Goal: Contribute content

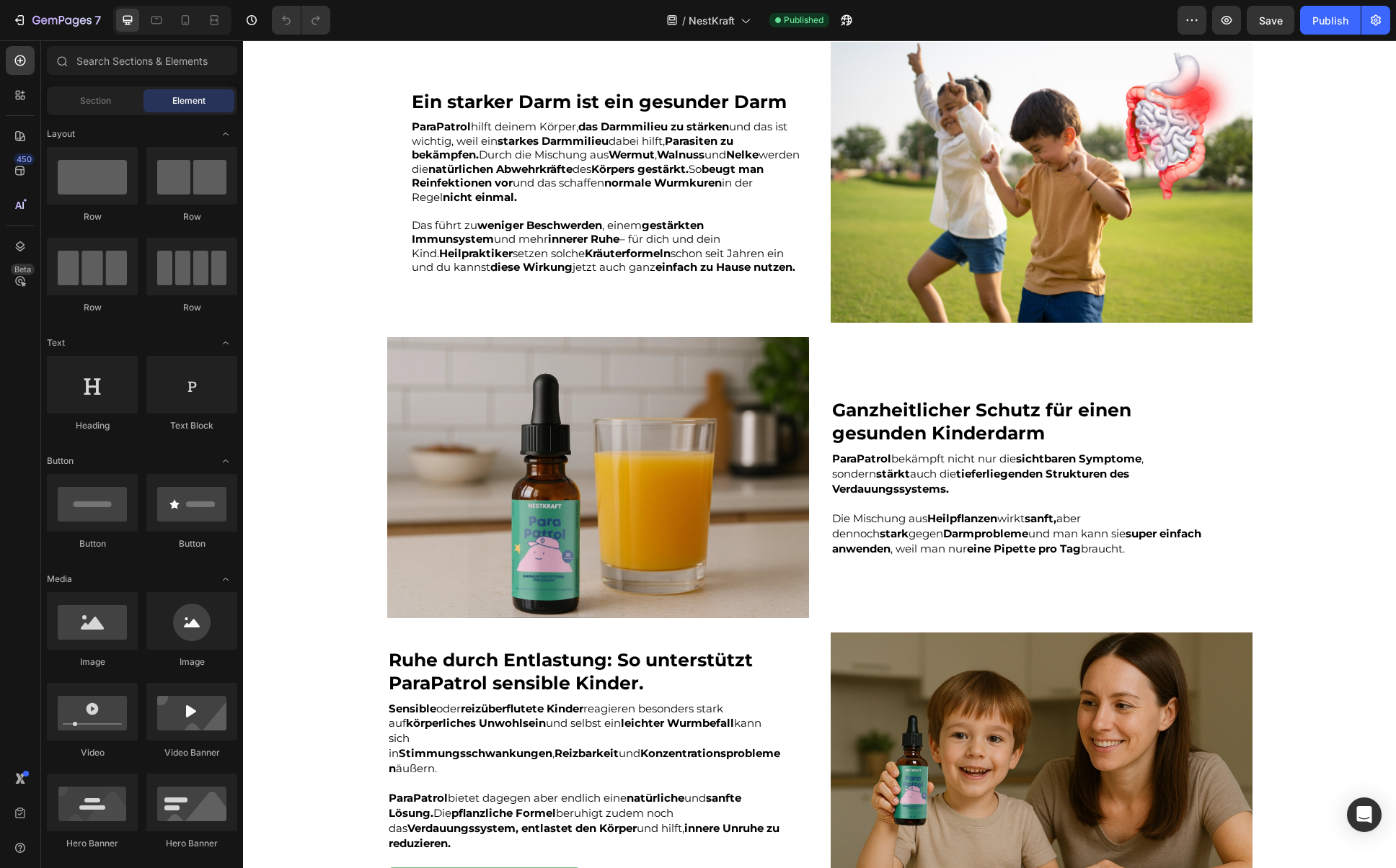
scroll to position [1624, 0]
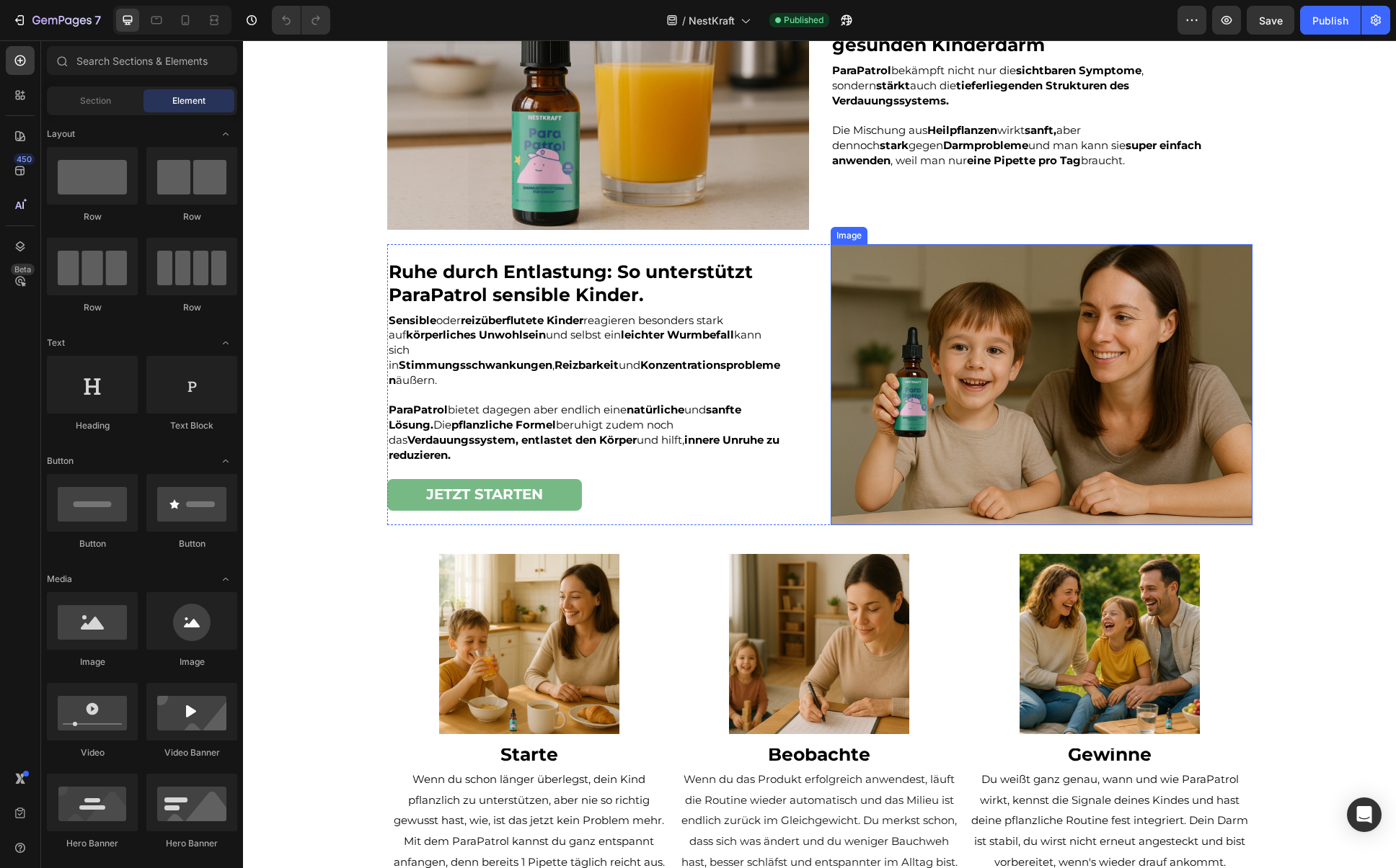
drag, startPoint x: 1044, startPoint y: 353, endPoint x: 1020, endPoint y: 353, distance: 24.0
click at [1044, 353] on img at bounding box center [1041, 384] width 422 height 281
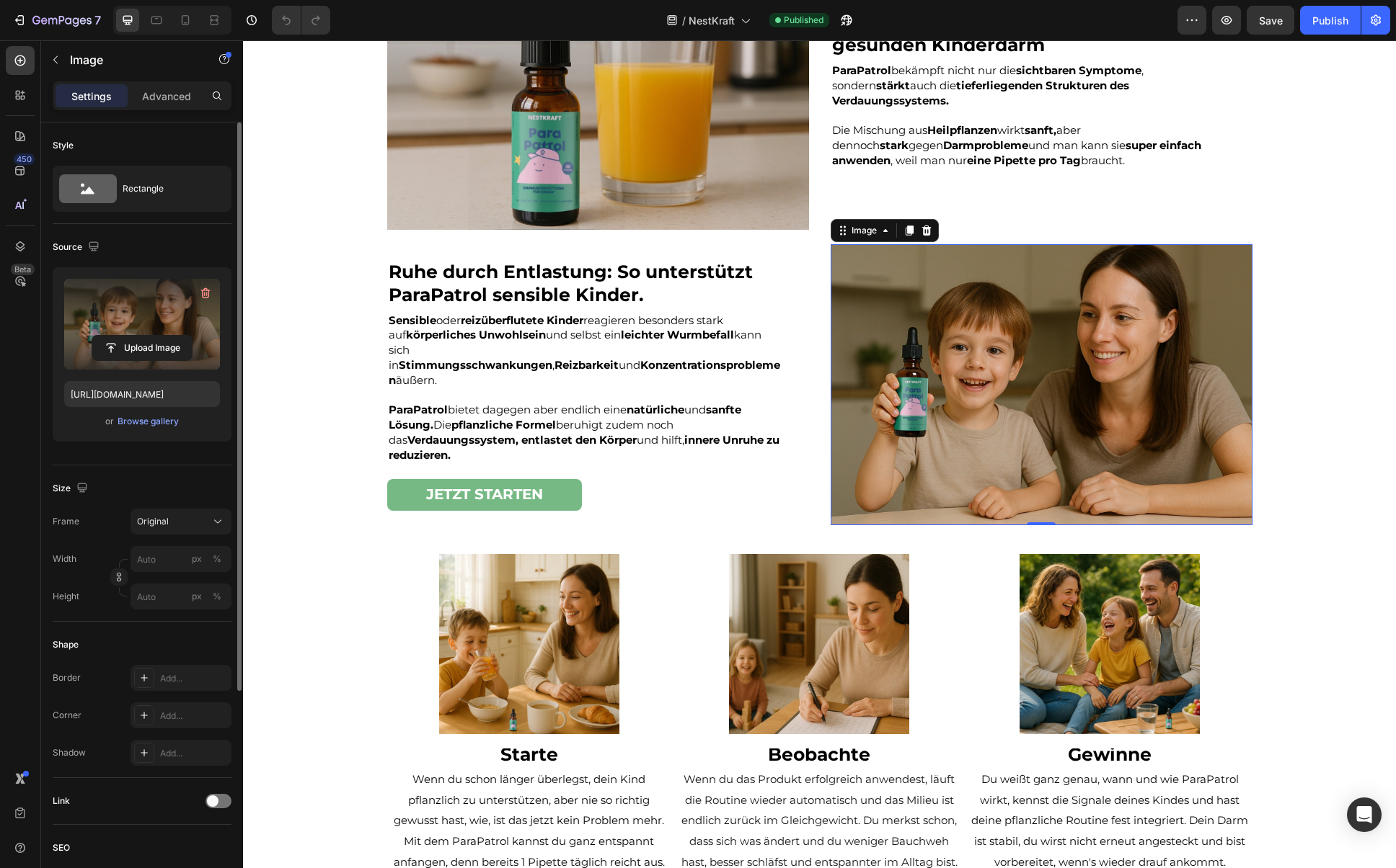
click at [162, 298] on label at bounding box center [142, 324] width 155 height 91
click at [162, 336] on input "file" at bounding box center [142, 348] width 99 height 24
click at [133, 303] on label at bounding box center [142, 324] width 155 height 91
click at [133, 336] on input "file" at bounding box center [142, 348] width 99 height 24
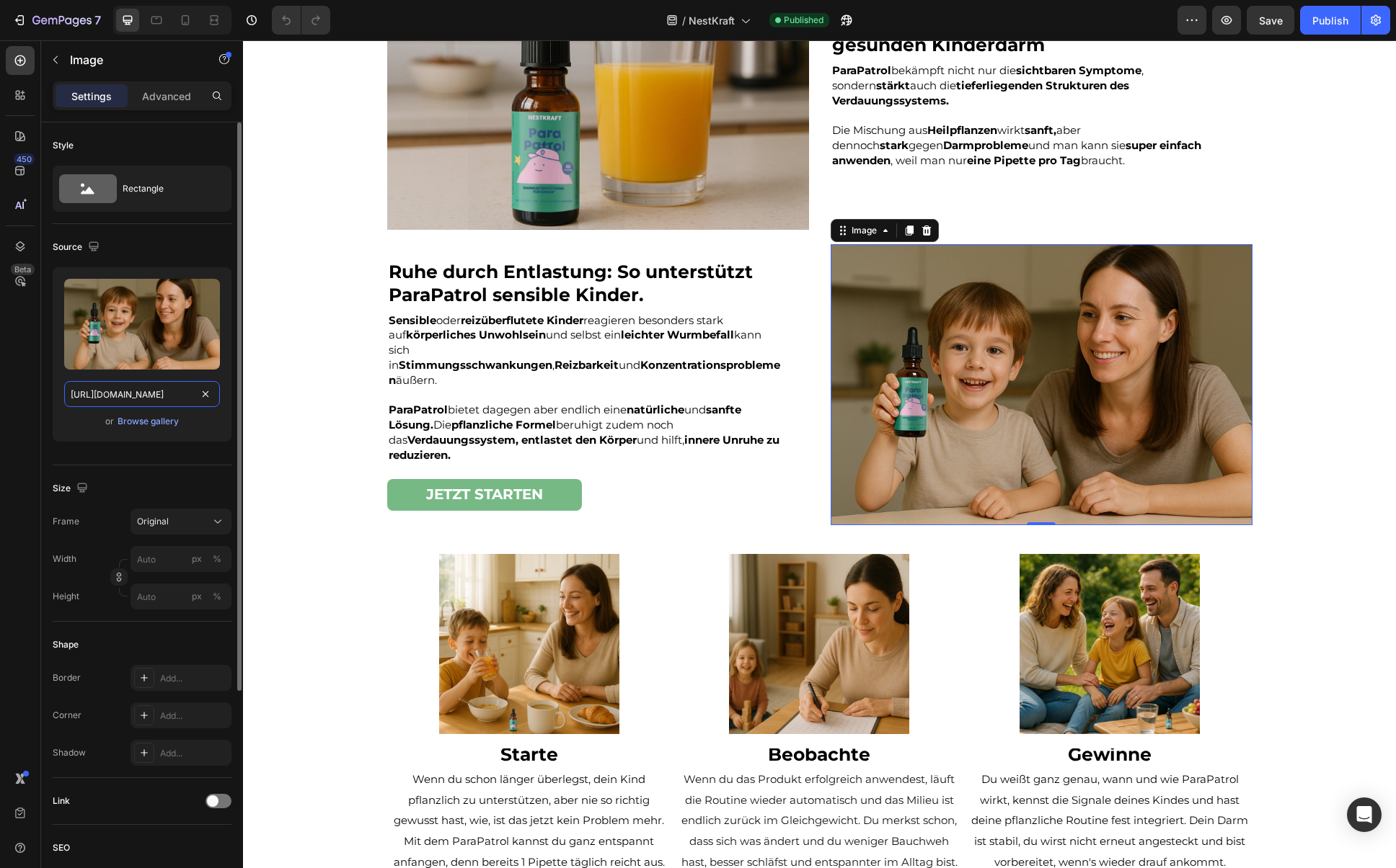
click at [142, 399] on input "[URL][DOMAIN_NAME]" at bounding box center [142, 394] width 155 height 26
click at [114, 394] on input "[URL][DOMAIN_NAME]" at bounding box center [142, 394] width 155 height 26
click at [108, 388] on input "[URL][DOMAIN_NAME]" at bounding box center [142, 394] width 155 height 26
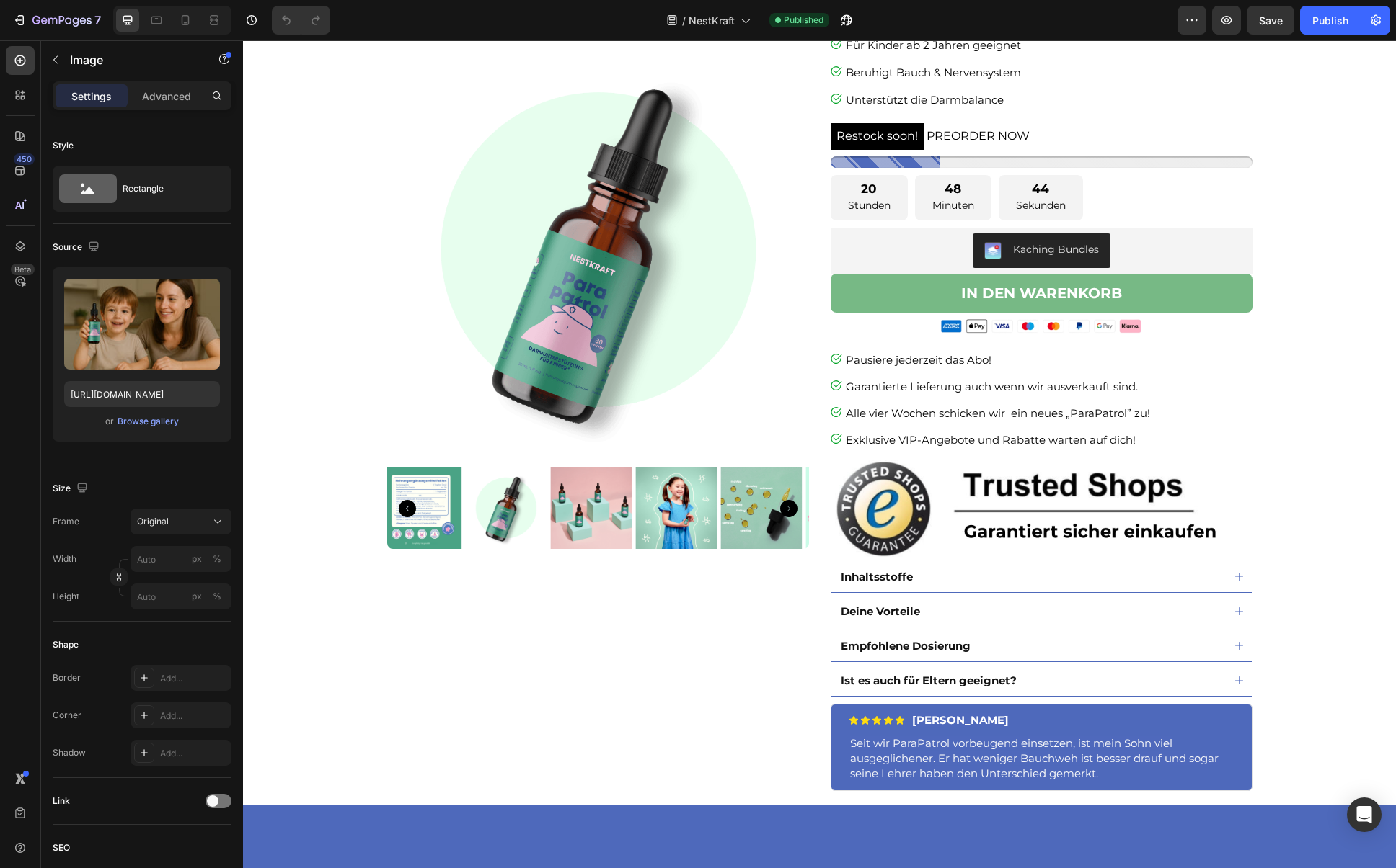
scroll to position [3078, 0]
